Goal: Transaction & Acquisition: Purchase product/service

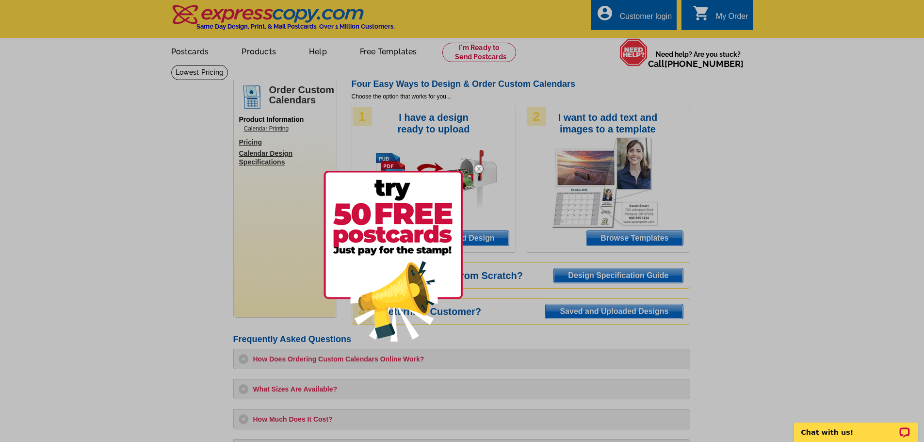
click at [478, 169] on img at bounding box center [478, 169] width 28 height 28
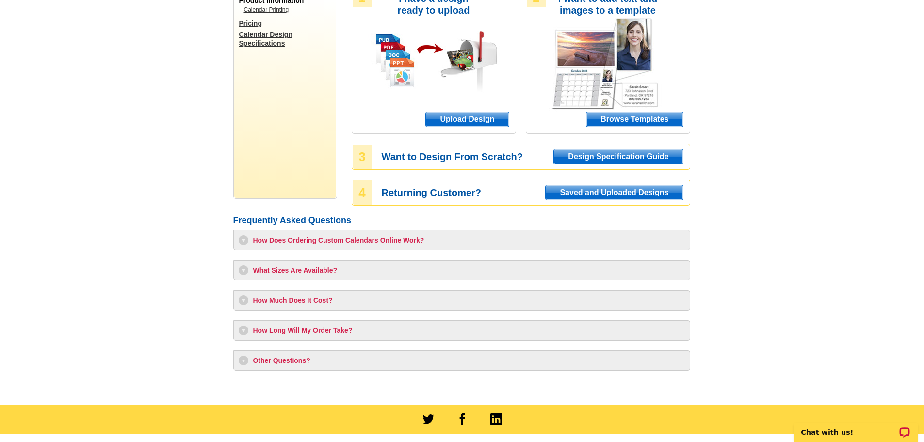
scroll to position [145, 0]
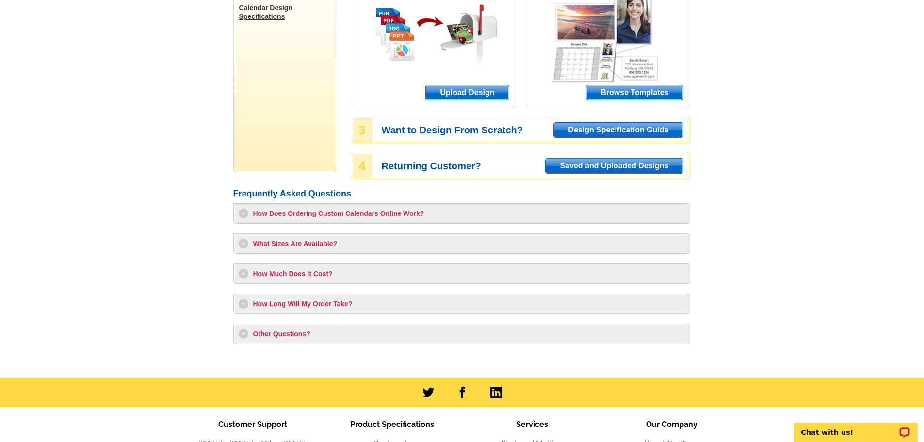
click at [243, 212] on h3 "How Does Ordering Custom Calendars Online Work?" at bounding box center [462, 213] width 446 height 10
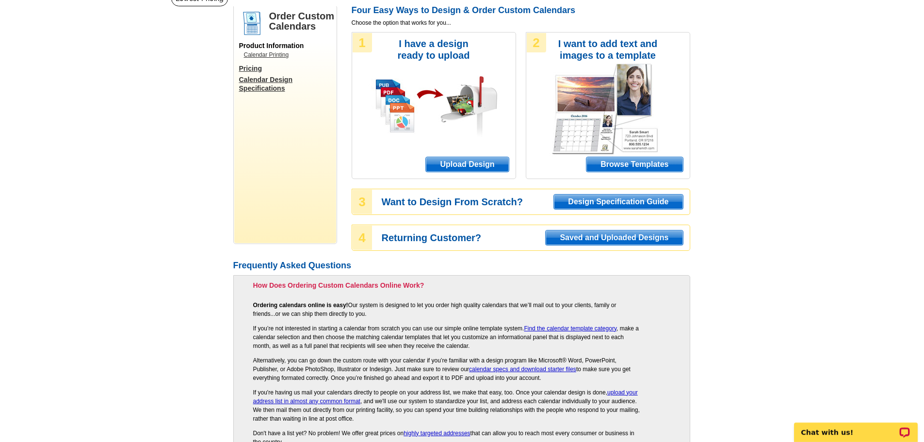
scroll to position [0, 0]
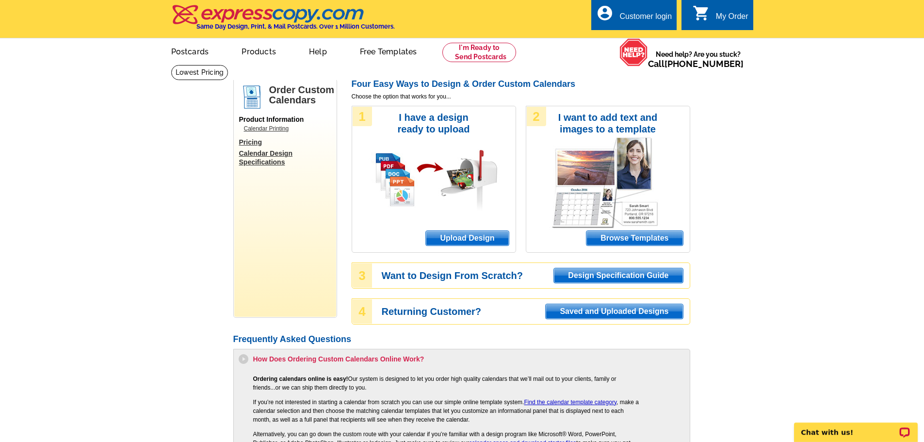
click at [637, 239] on span "Browse Templates" at bounding box center [634, 238] width 96 height 15
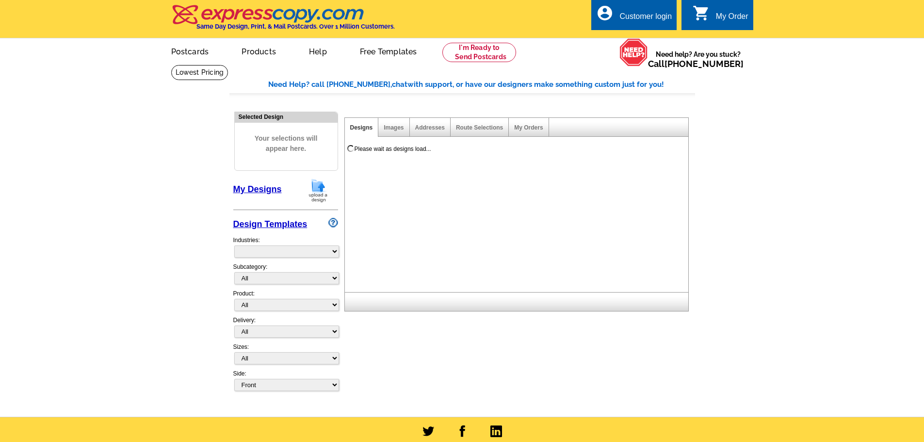
select select "831"
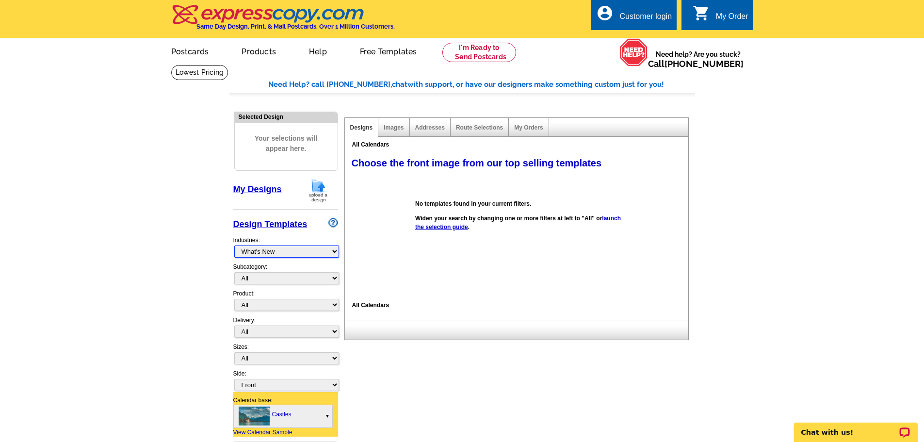
click at [334, 252] on select "What's New Real Estate Mortgage Insurance HVAC Dental Solar EDDM - NEW! Calenda…" at bounding box center [286, 251] width 105 height 12
click at [296, 251] on select "What's New Real Estate Mortgage Insurance HVAC Dental Solar EDDM - NEW! Calenda…" at bounding box center [286, 251] width 105 height 12
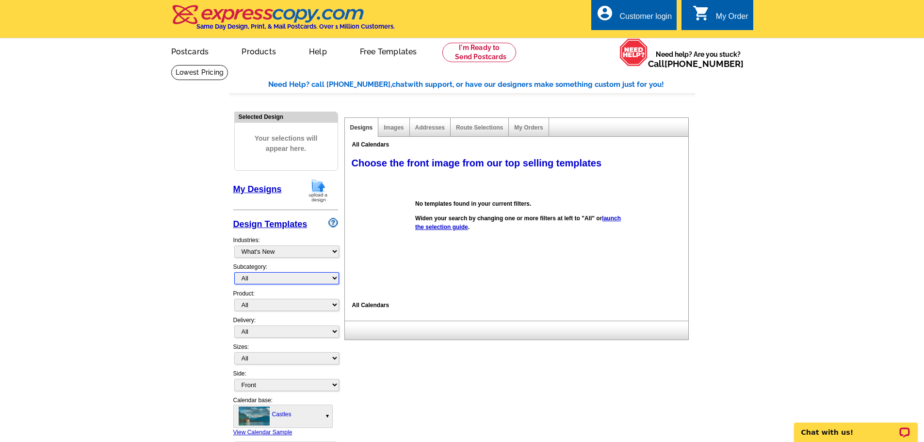
click at [331, 280] on select "All" at bounding box center [286, 278] width 105 height 12
click at [334, 280] on select "All" at bounding box center [286, 278] width 105 height 12
click at [332, 251] on select "What's New Real Estate Mortgage Insurance HVAC Dental Solar EDDM - NEW! Calenda…" at bounding box center [286, 251] width 105 height 12
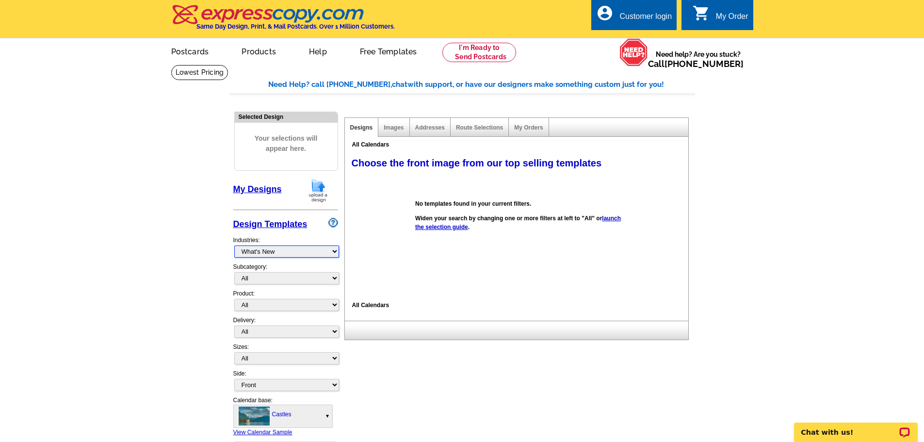
click at [332, 251] on select "What's New Real Estate Mortgage Insurance HVAC Dental Solar EDDM - NEW! Calenda…" at bounding box center [286, 251] width 105 height 12
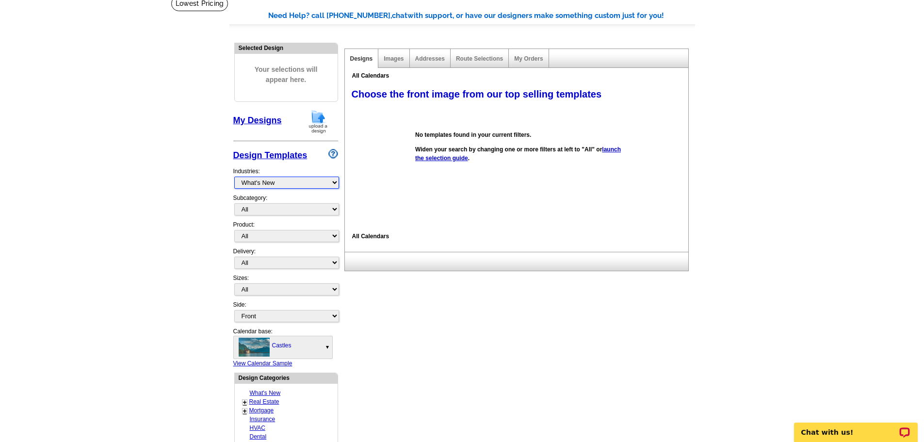
scroll to position [97, 0]
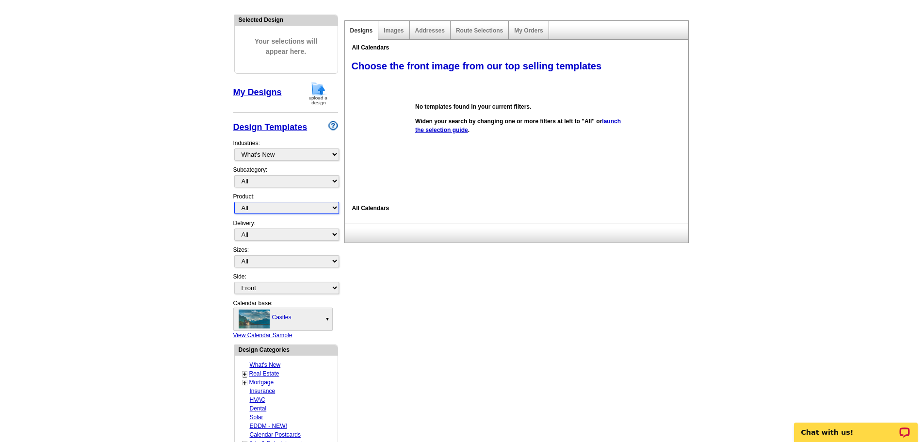
click at [333, 210] on select "All Postcards Letters and flyers Business Cards Door Hangers Greeting Cards" at bounding box center [286, 208] width 105 height 12
click at [333, 236] on select "All First Class Mail Shipped to Me EDDM Save 66% on Postage" at bounding box center [286, 234] width 105 height 12
click at [334, 258] on select "All Jumbo Postcard (5.5" x 8.5") Regular Postcard (4.25" x 5.6") Panoramic Post…" at bounding box center [286, 261] width 105 height 12
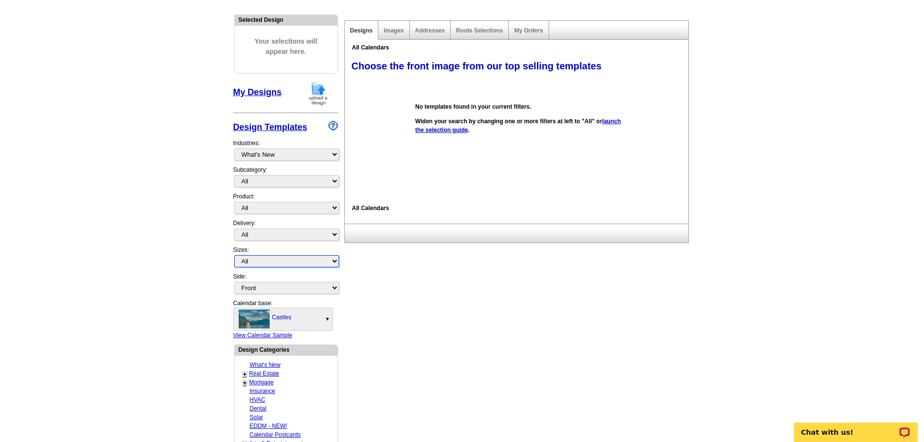
click at [333, 261] on select "All Jumbo Postcard (5.5" x 8.5") Regular Postcard (4.25" x 5.6") Panoramic Post…" at bounding box center [286, 261] width 105 height 12
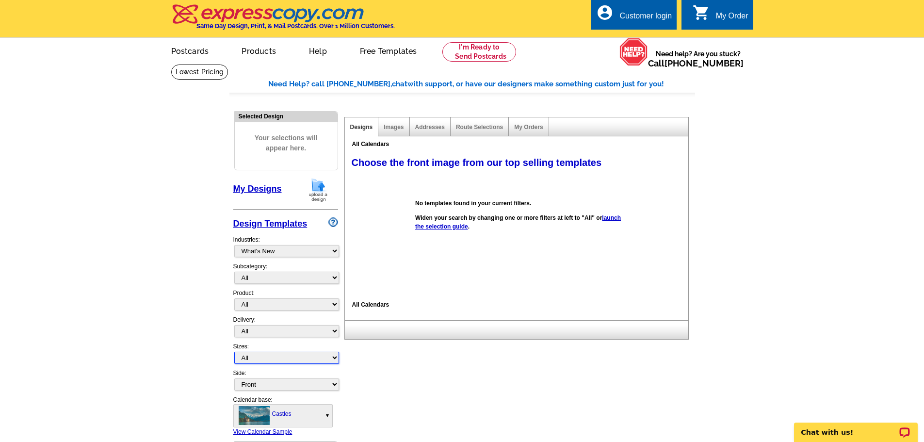
scroll to position [0, 0]
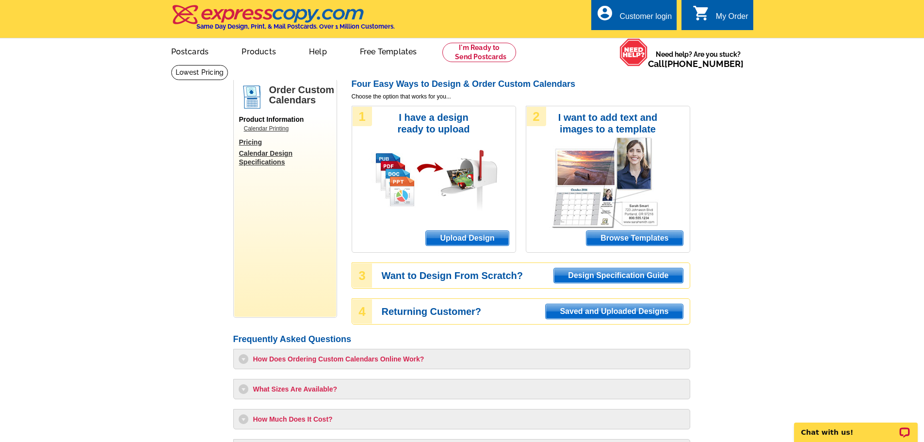
click at [636, 237] on span "Browse Templates" at bounding box center [634, 238] width 96 height 15
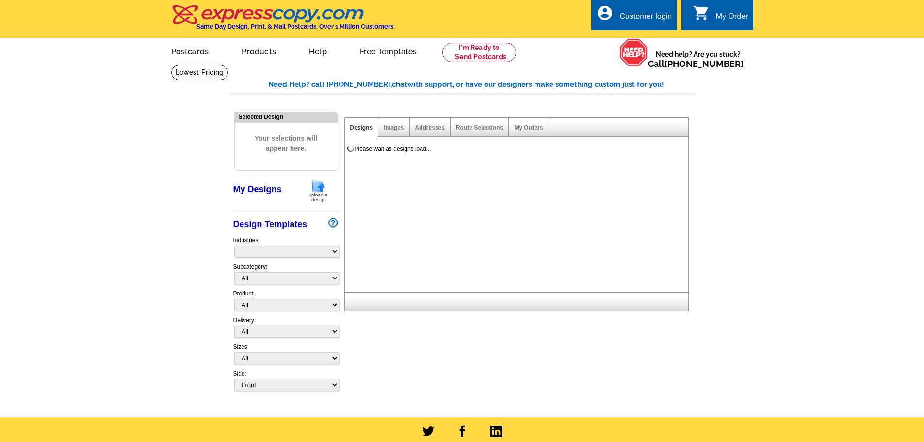
select select "831"
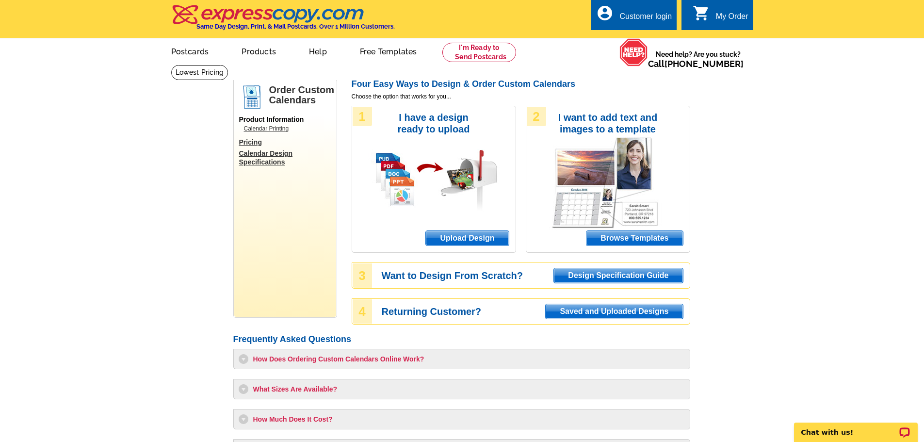
click at [650, 237] on span "Browse Templates" at bounding box center [634, 238] width 96 height 15
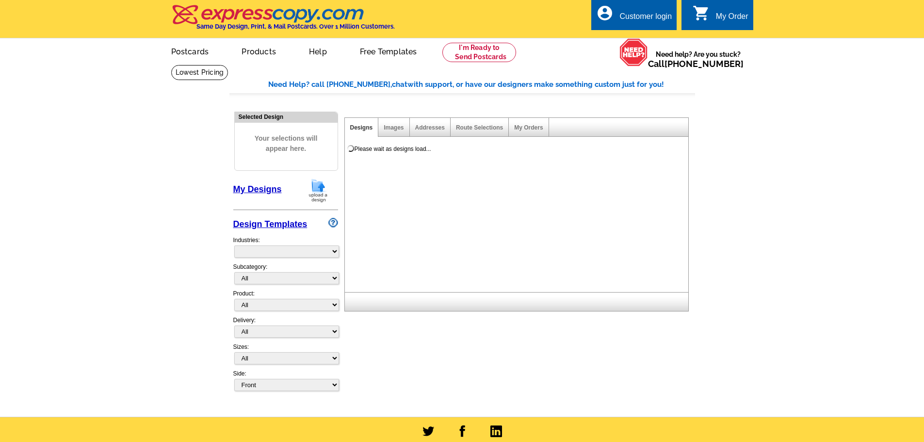
select select "831"
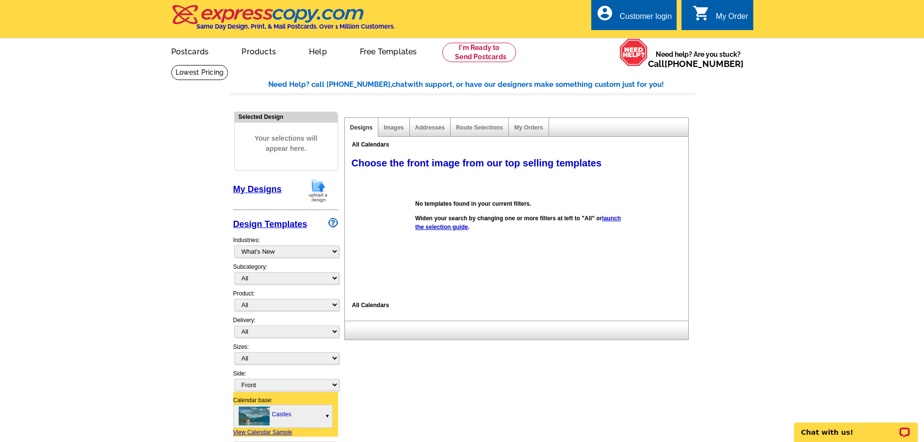
click at [272, 224] on link "Design Templates" at bounding box center [270, 224] width 74 height 10
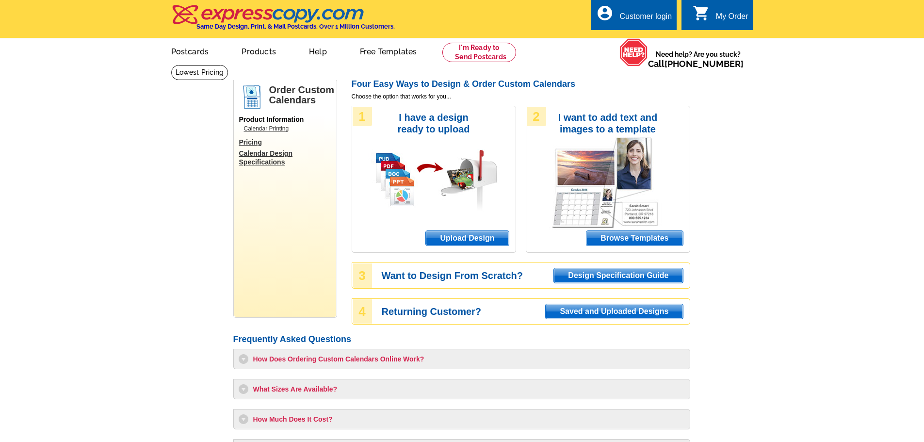
click at [647, 240] on span "Browse Templates" at bounding box center [634, 238] width 96 height 15
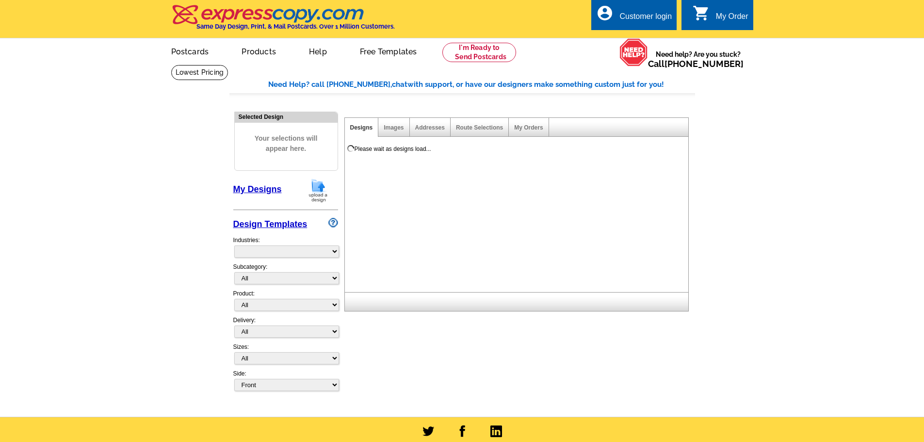
select select "831"
